Goal: Navigation & Orientation: Understand site structure

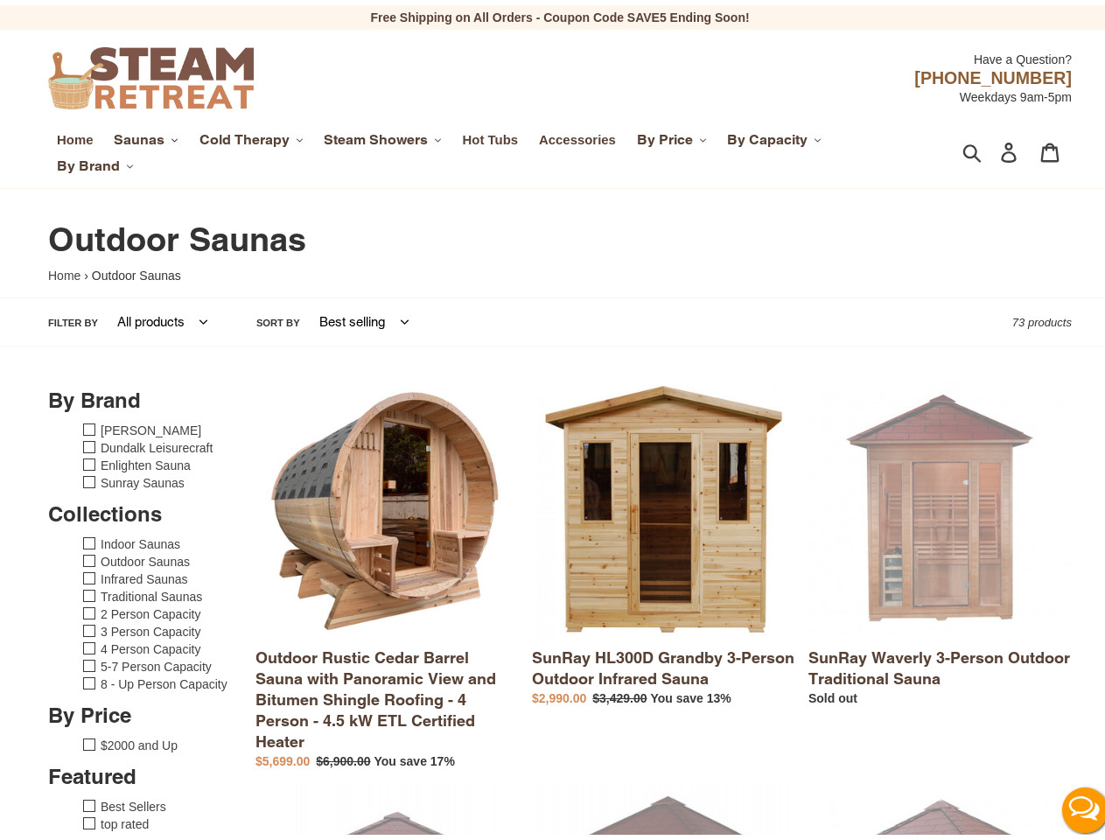
click at [145, 135] on span "Saunas" at bounding box center [139, 134] width 51 height 17
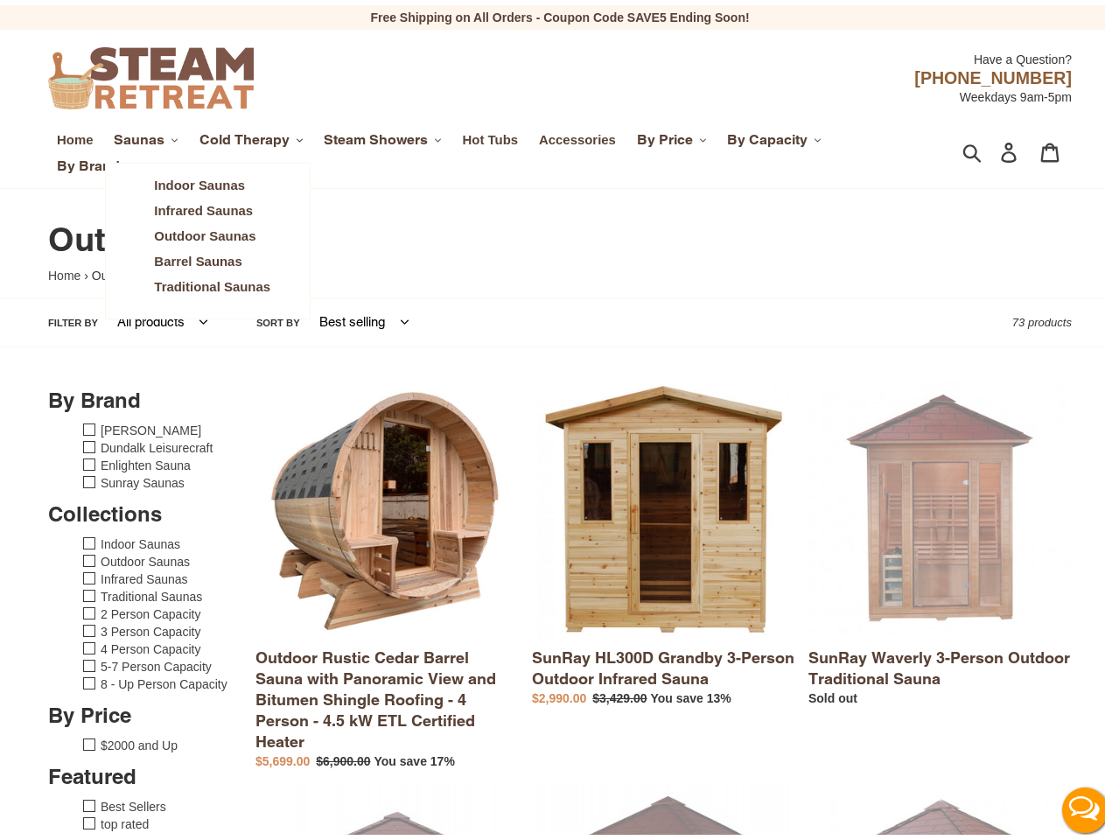
click at [252, 135] on span "Cold Therapy" at bounding box center [244, 134] width 90 height 17
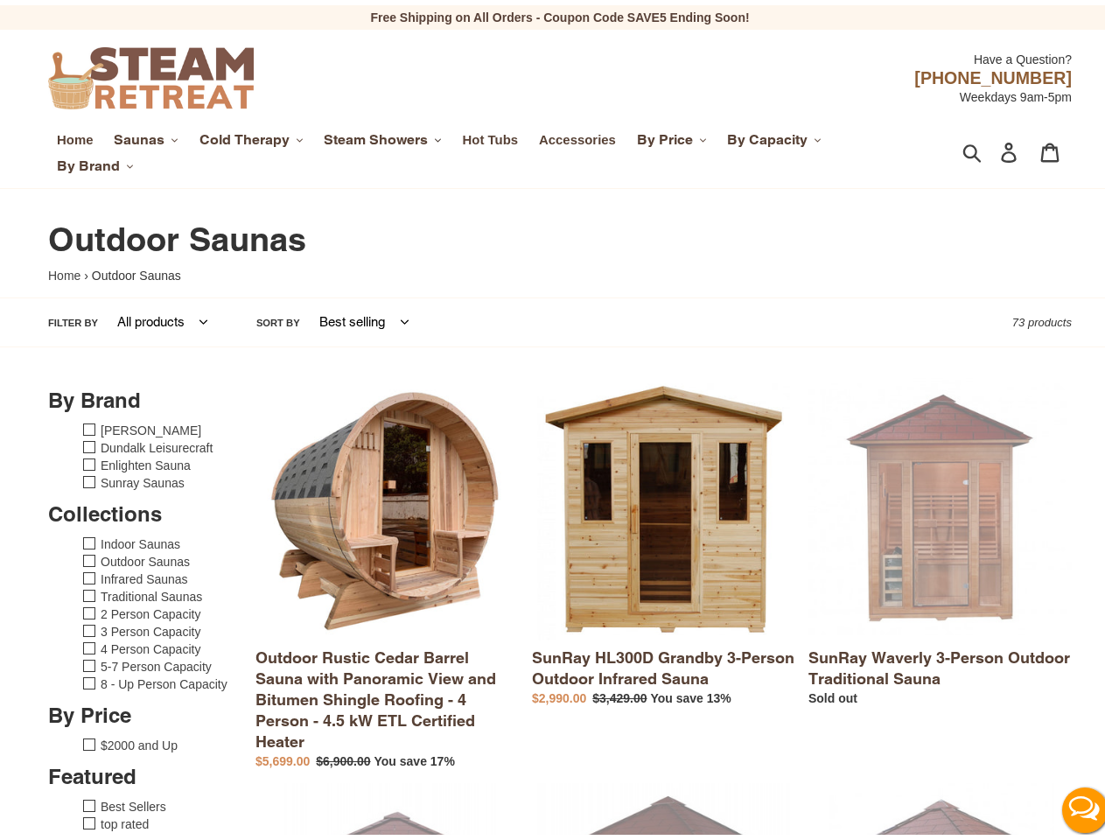
click at [385, 135] on span "Steam Showers" at bounding box center [376, 134] width 104 height 17
click at [675, 135] on span "By Price" at bounding box center [665, 134] width 56 height 17
click at [776, 135] on span "By Capacity" at bounding box center [767, 134] width 80 height 17
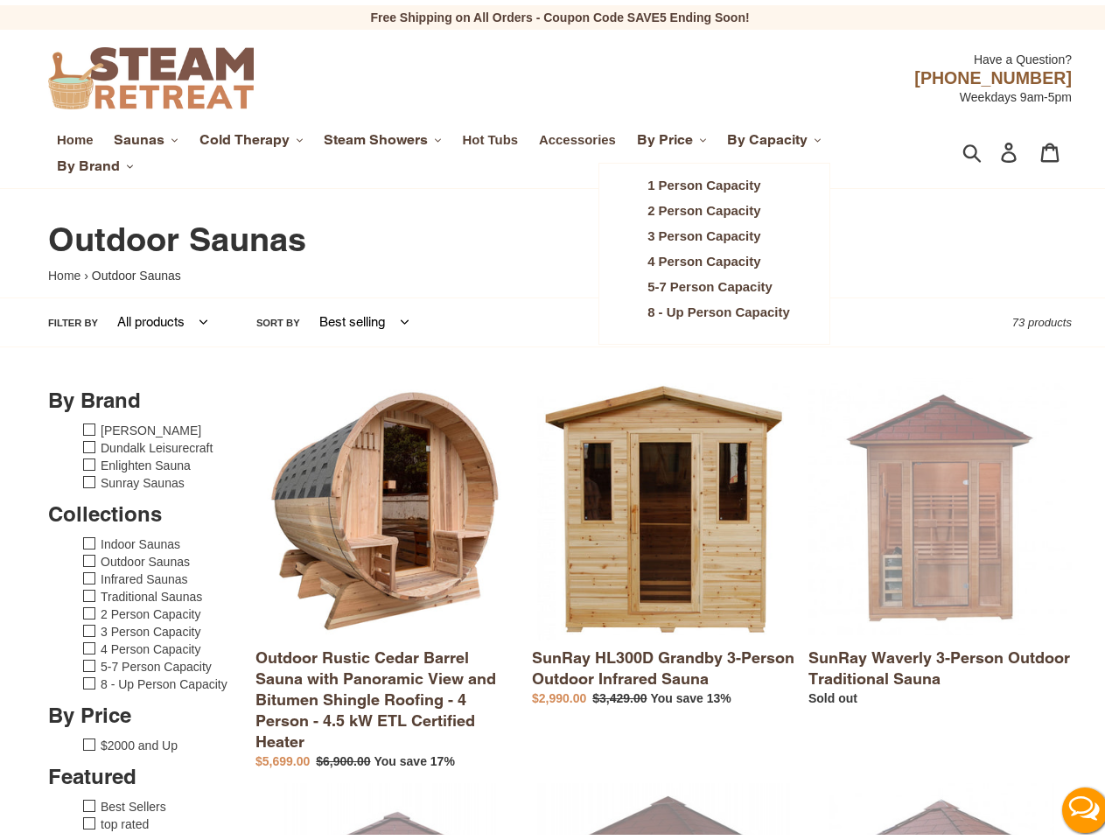
click at [94, 161] on span "By Brand" at bounding box center [88, 160] width 63 height 17
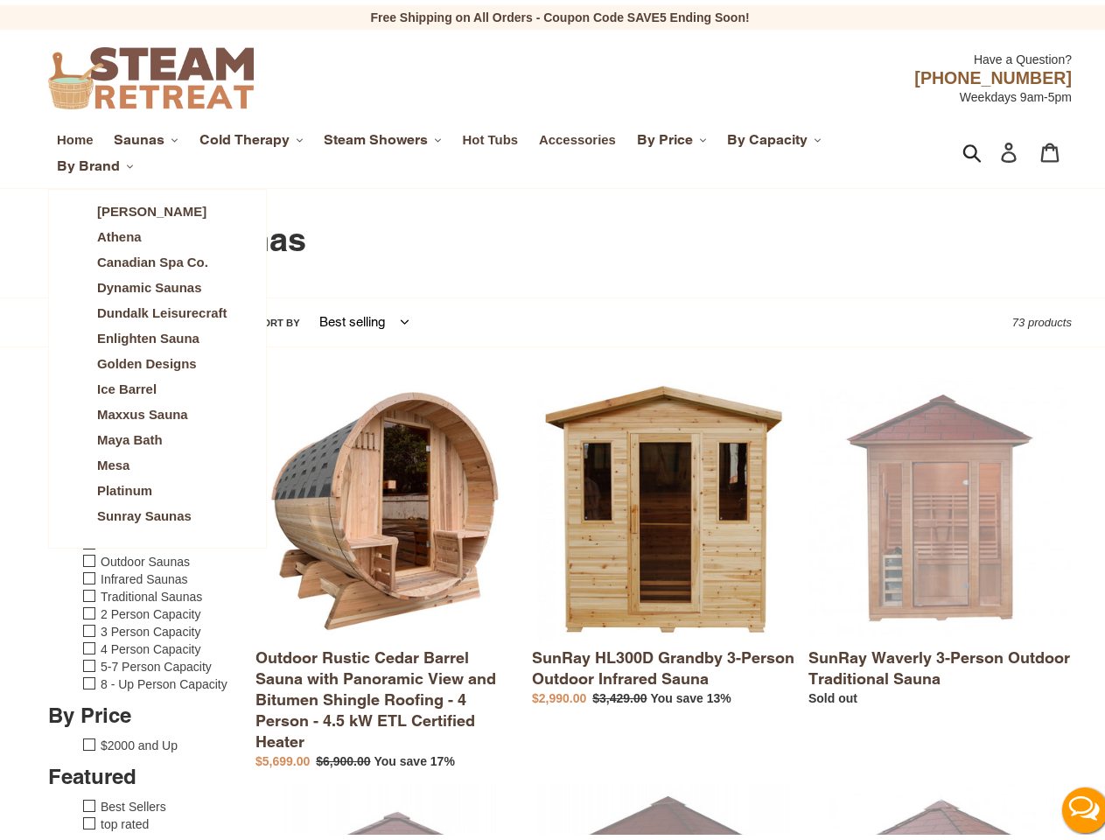
click at [962, 148] on icon "button" at bounding box center [971, 147] width 19 height 20
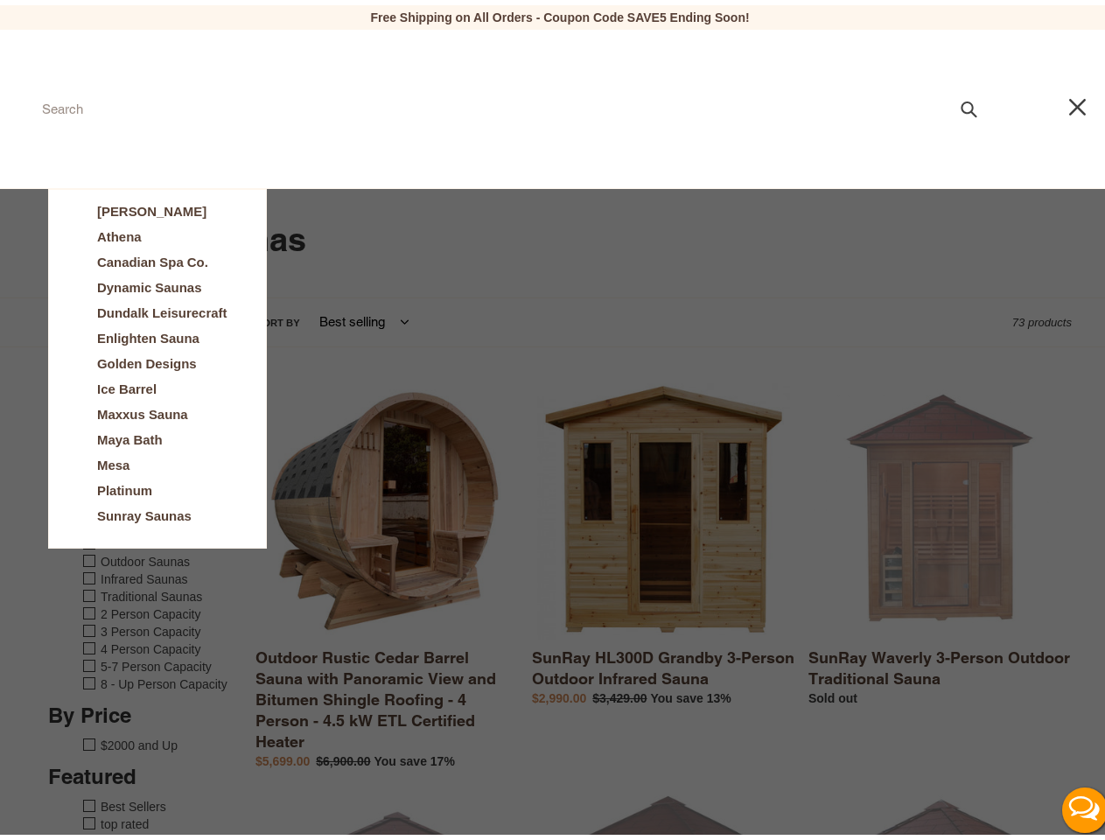
click at [1070, 805] on button "Live Chat" at bounding box center [1085, 805] width 70 height 70
